Goal: Complete application form: Complete application form

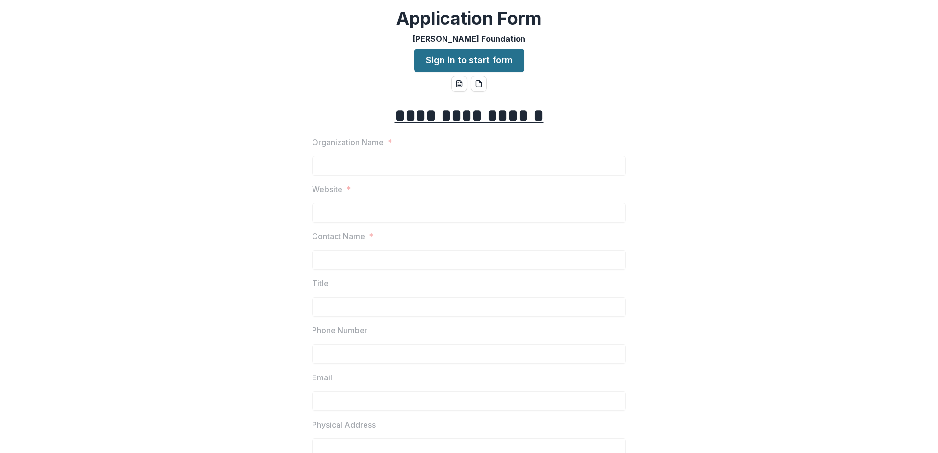
click at [506, 64] on link "Sign in to start form" at bounding box center [469, 61] width 110 height 24
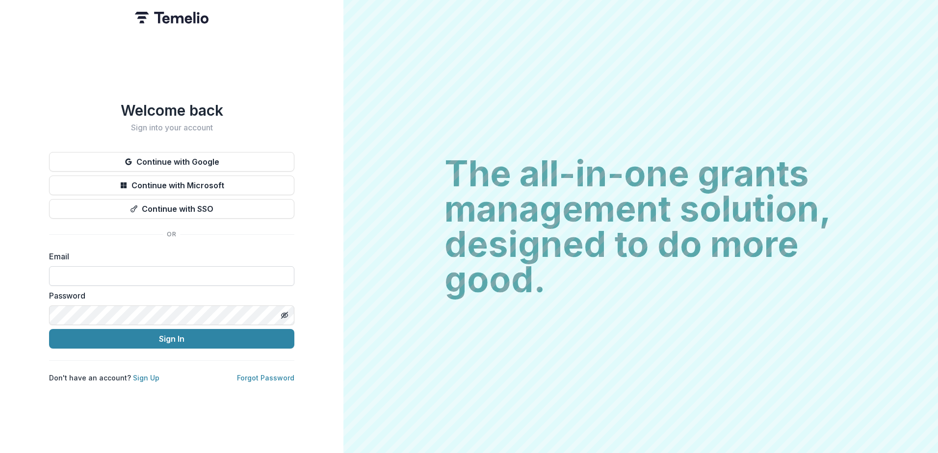
click at [85, 279] on input at bounding box center [171, 276] width 245 height 20
type input "**********"
